Goal: Find specific page/section: Find specific page/section

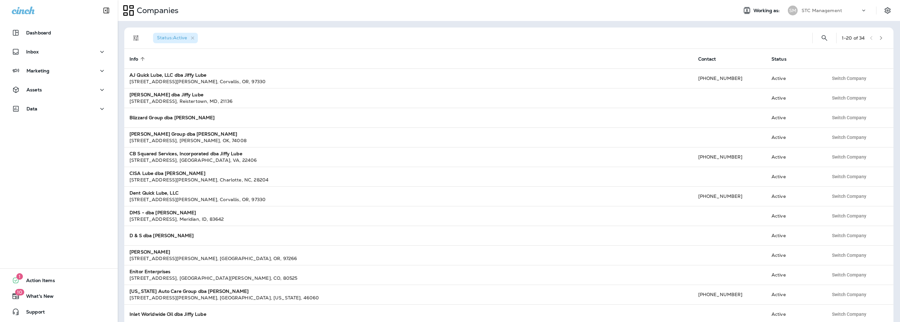
click at [828, 7] on div "STC Management" at bounding box center [831, 11] width 59 height 10
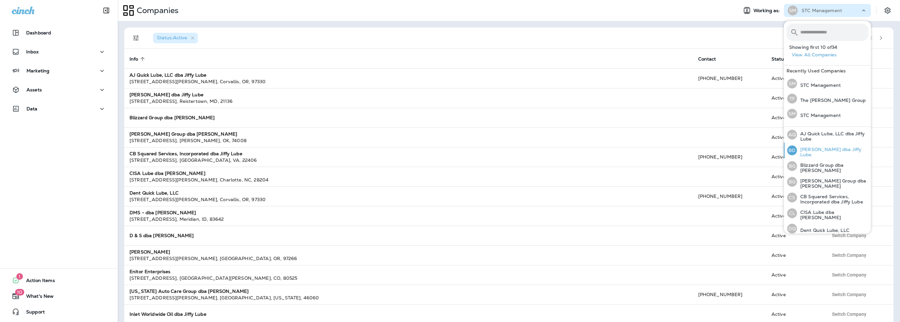
click at [815, 151] on p "[PERSON_NAME] dba Jiffy Lube" at bounding box center [832, 152] width 71 height 10
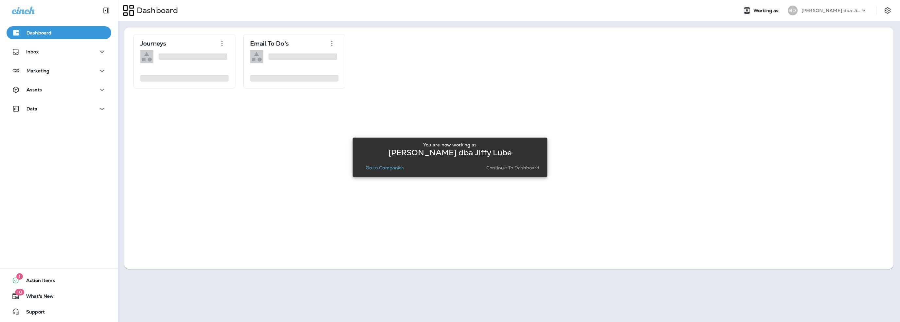
click at [395, 170] on p "Go to Companies" at bounding box center [385, 167] width 38 height 5
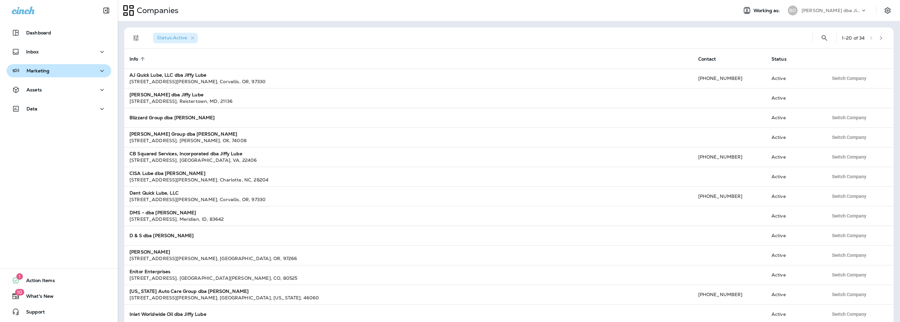
click at [40, 72] on p "Marketing" at bounding box center [38, 70] width 23 height 5
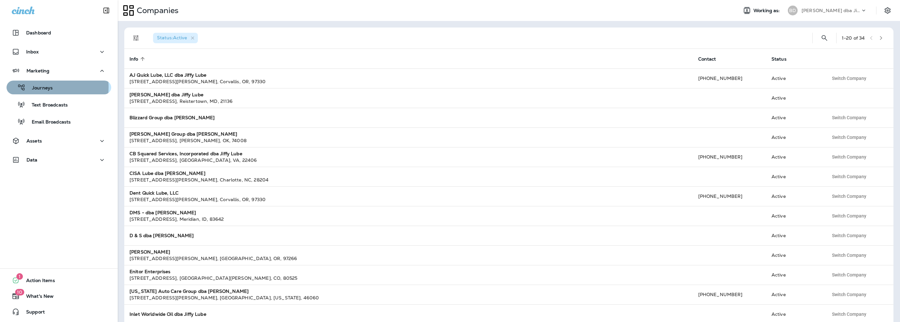
click at [39, 87] on p "Journeys" at bounding box center [39, 88] width 27 height 6
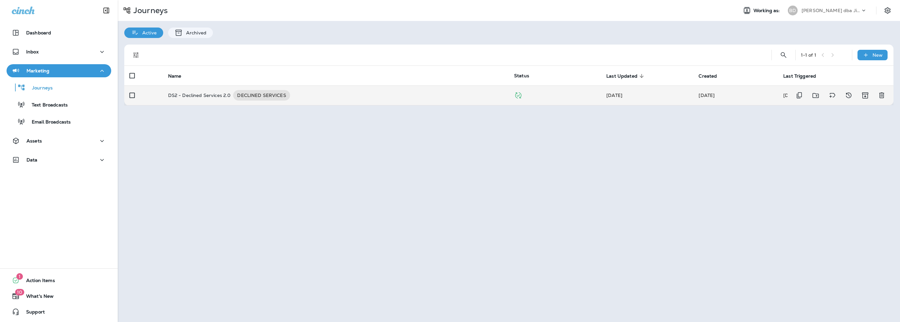
click at [208, 95] on p "DS2 - Declined Services 2.0" at bounding box center [199, 95] width 63 height 10
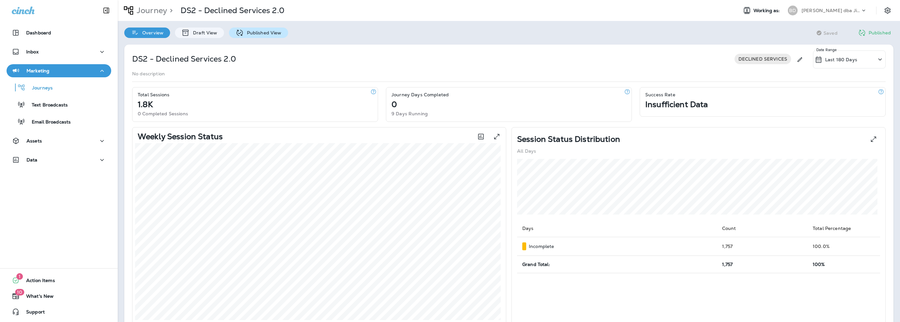
click at [250, 33] on p "Published View" at bounding box center [263, 32] width 38 height 5
